Goal: Task Accomplishment & Management: Manage account settings

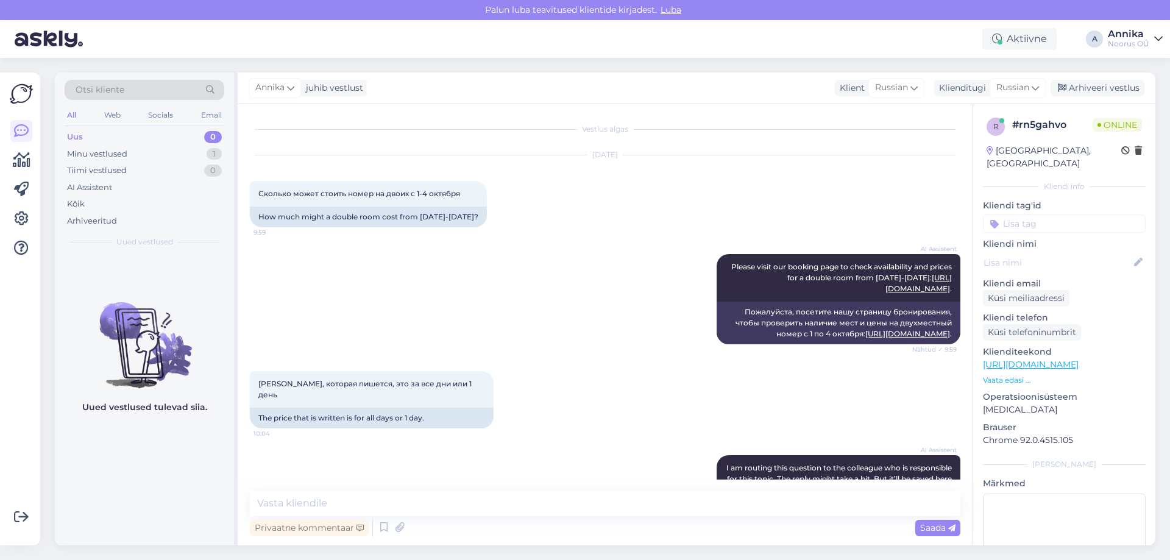
scroll to position [351, 0]
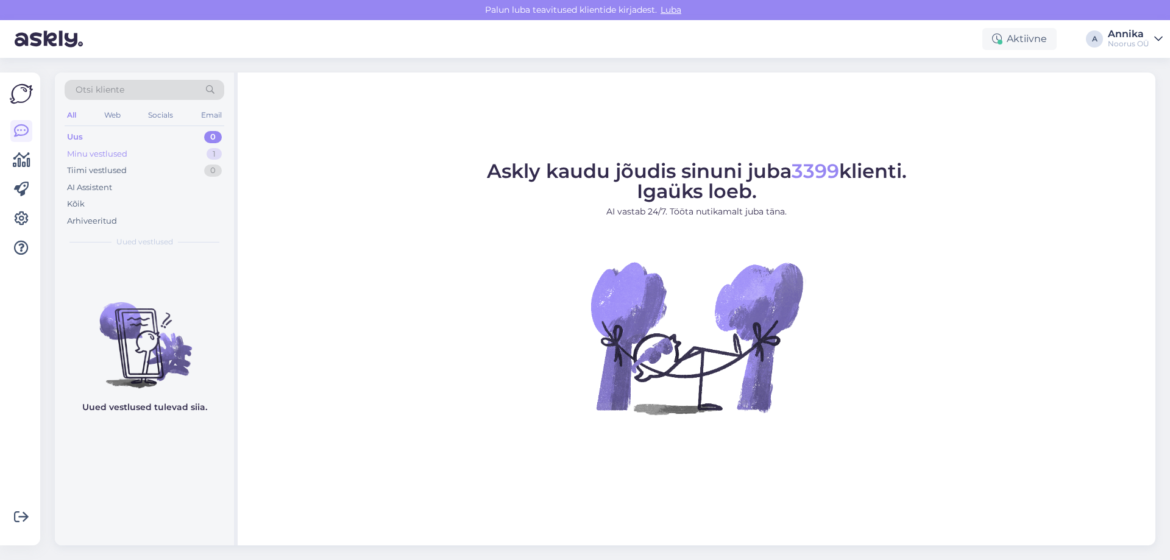
click at [151, 146] on div "Minu vestlused 1" at bounding box center [145, 154] width 160 height 17
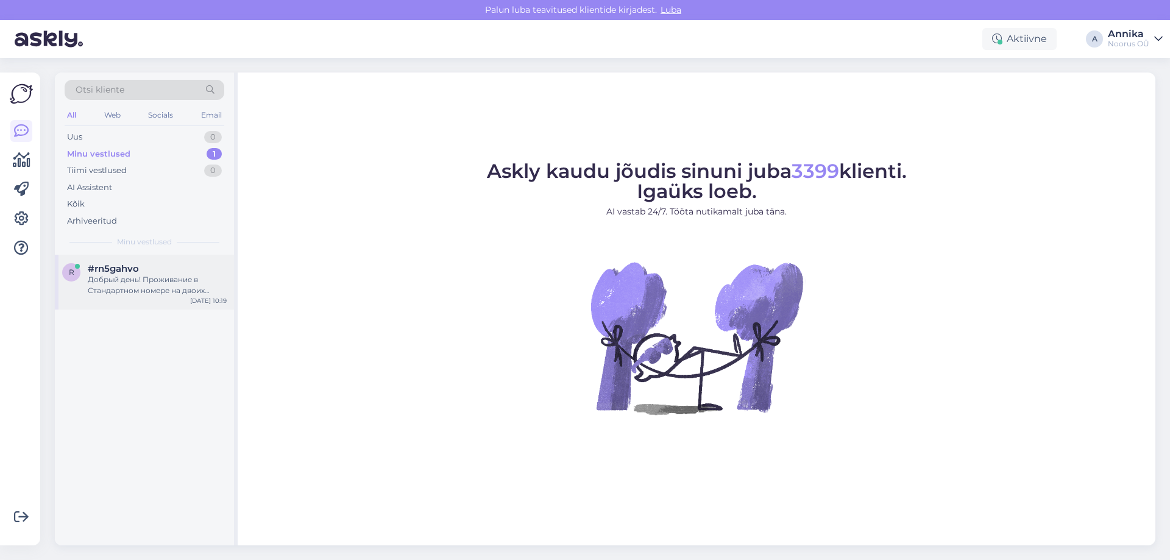
click at [170, 264] on div "#rn5gahvo" at bounding box center [157, 268] width 139 height 11
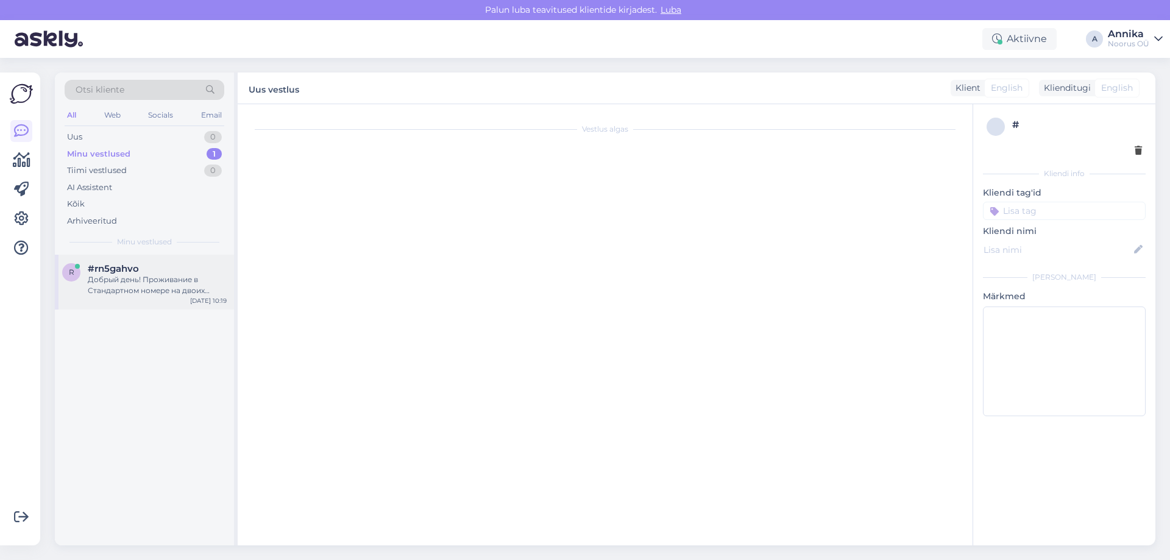
scroll to position [351, 0]
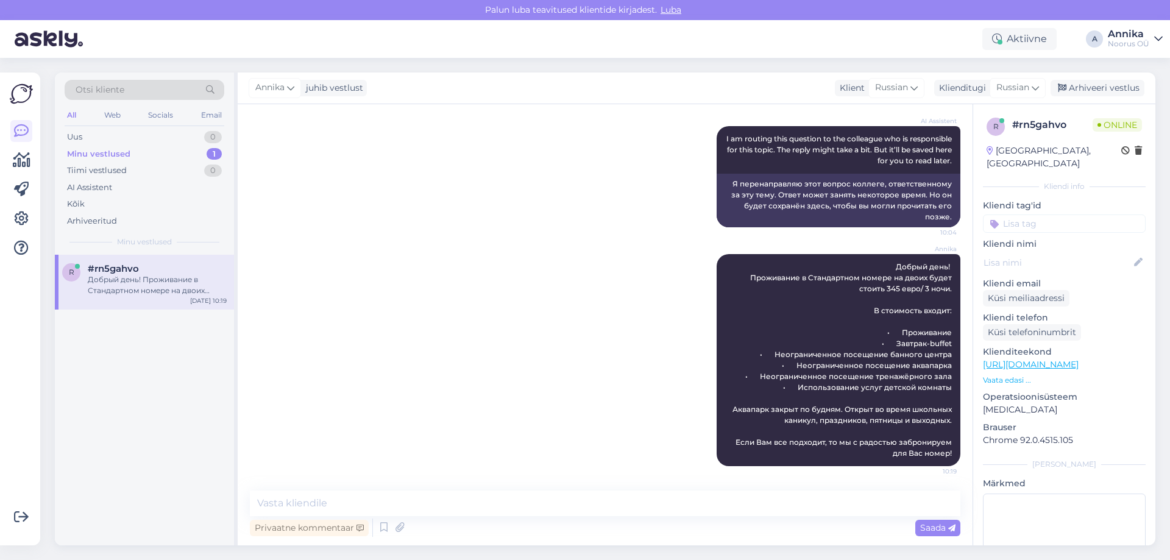
click at [1061, 73] on div "[PERSON_NAME] vestlust Klient [DEMOGRAPHIC_DATA] Klienditugi [DEMOGRAPHIC_DATA]…" at bounding box center [697, 89] width 918 height 32
drag, startPoint x: 1067, startPoint y: 77, endPoint x: 1031, endPoint y: 84, distance: 35.9
click at [1067, 78] on div "[PERSON_NAME] vestlust Klient [DEMOGRAPHIC_DATA] Klienditugi [DEMOGRAPHIC_DATA]…" at bounding box center [697, 89] width 918 height 32
click at [1087, 87] on div "Arhiveeri vestlus" at bounding box center [1098, 88] width 94 height 16
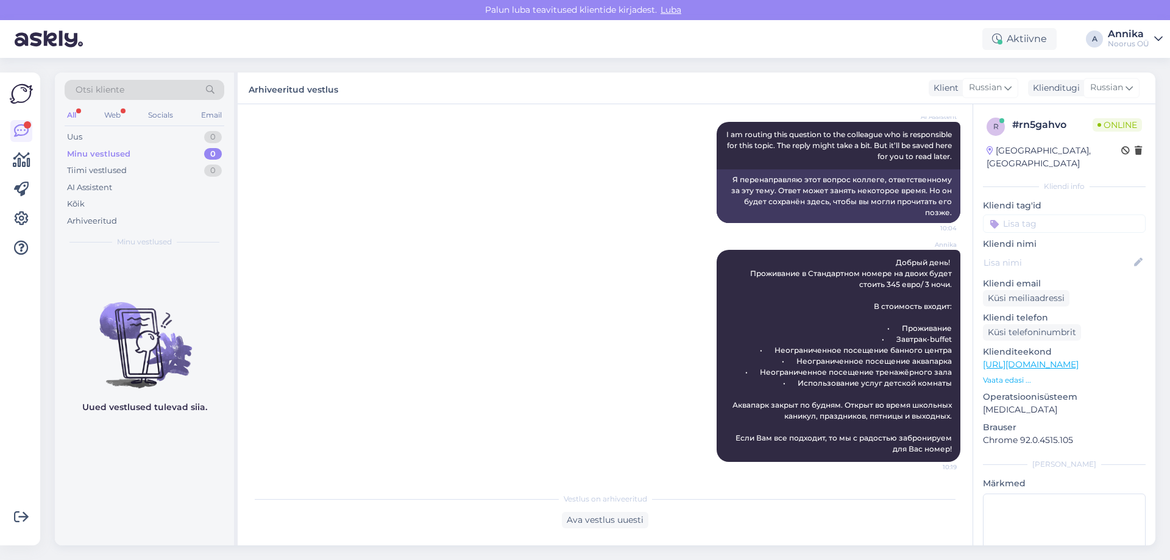
click at [78, 103] on div "Otsi kliente" at bounding box center [145, 93] width 160 height 27
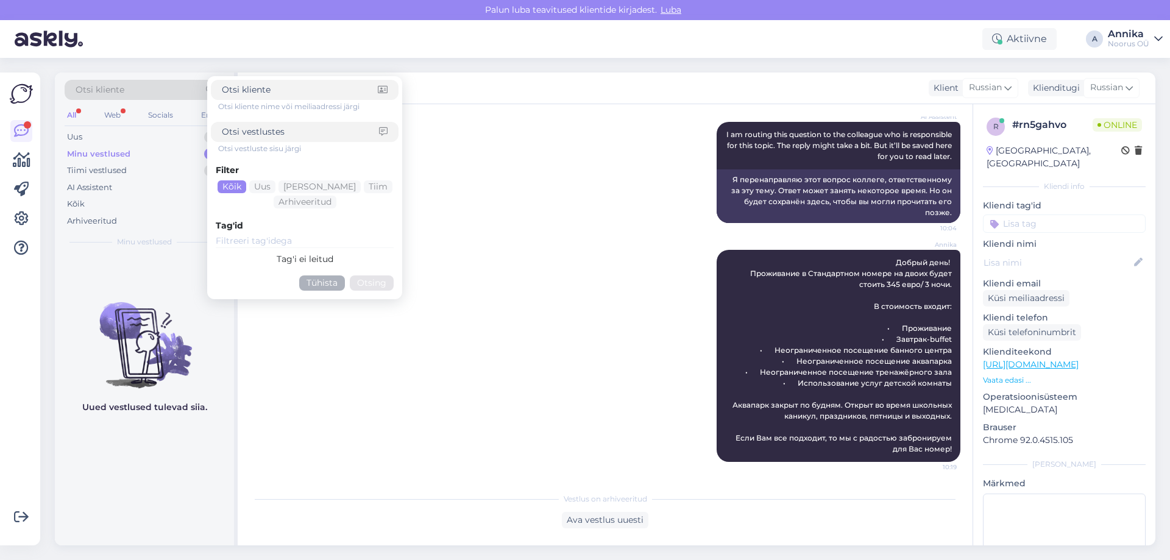
click at [79, 107] on div "Otsi kliente Otsi kliente nime või meiliaadressi järgi Otsi vestluste sisu järg…" at bounding box center [145, 93] width 160 height 27
